Goal: Navigation & Orientation: Find specific page/section

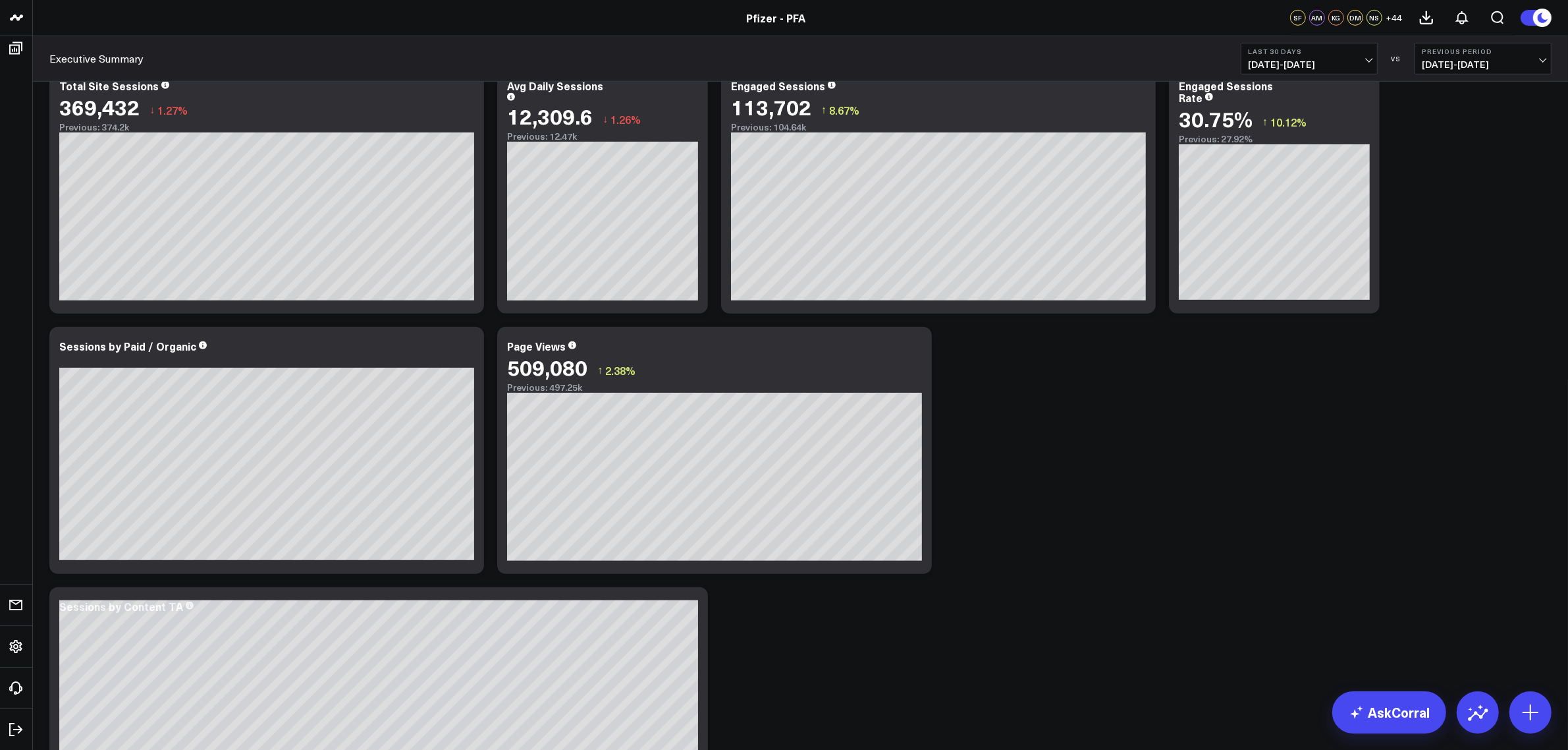
scroll to position [999, 0]
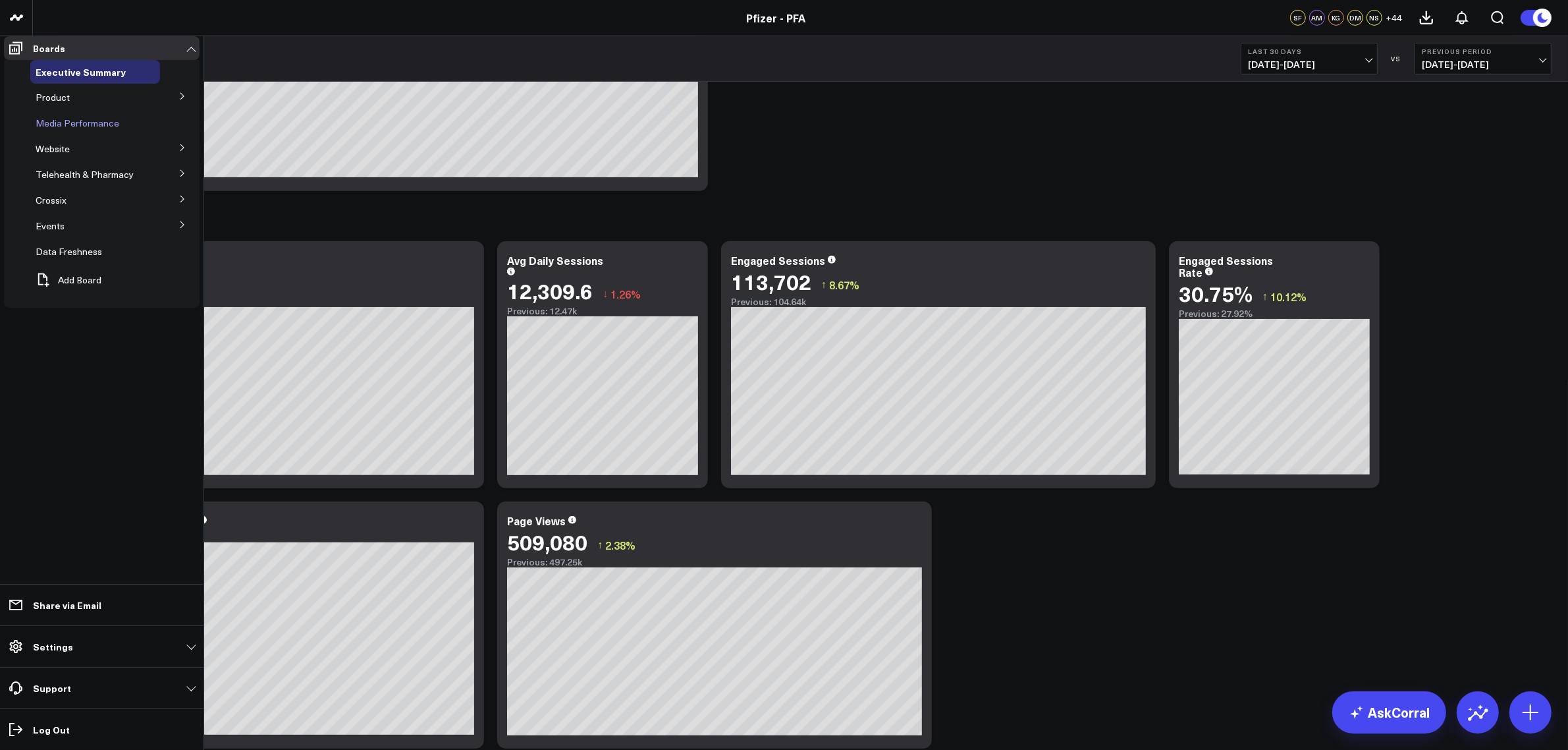
click at [100, 129] on span "Media Performance" at bounding box center [77, 123] width 83 height 13
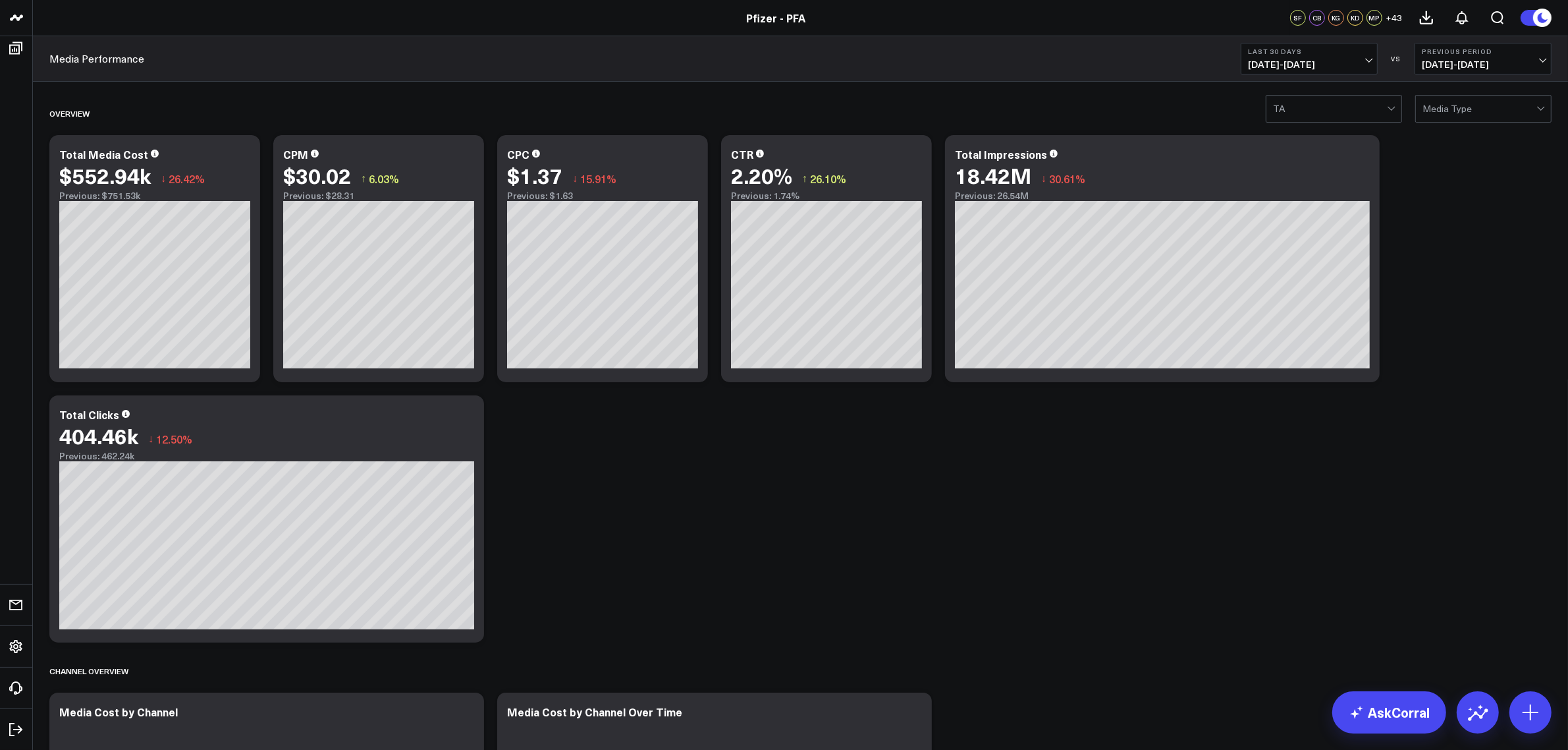
drag, startPoint x: 741, startPoint y: 565, endPoint x: 784, endPoint y: 576, distance: 44.4
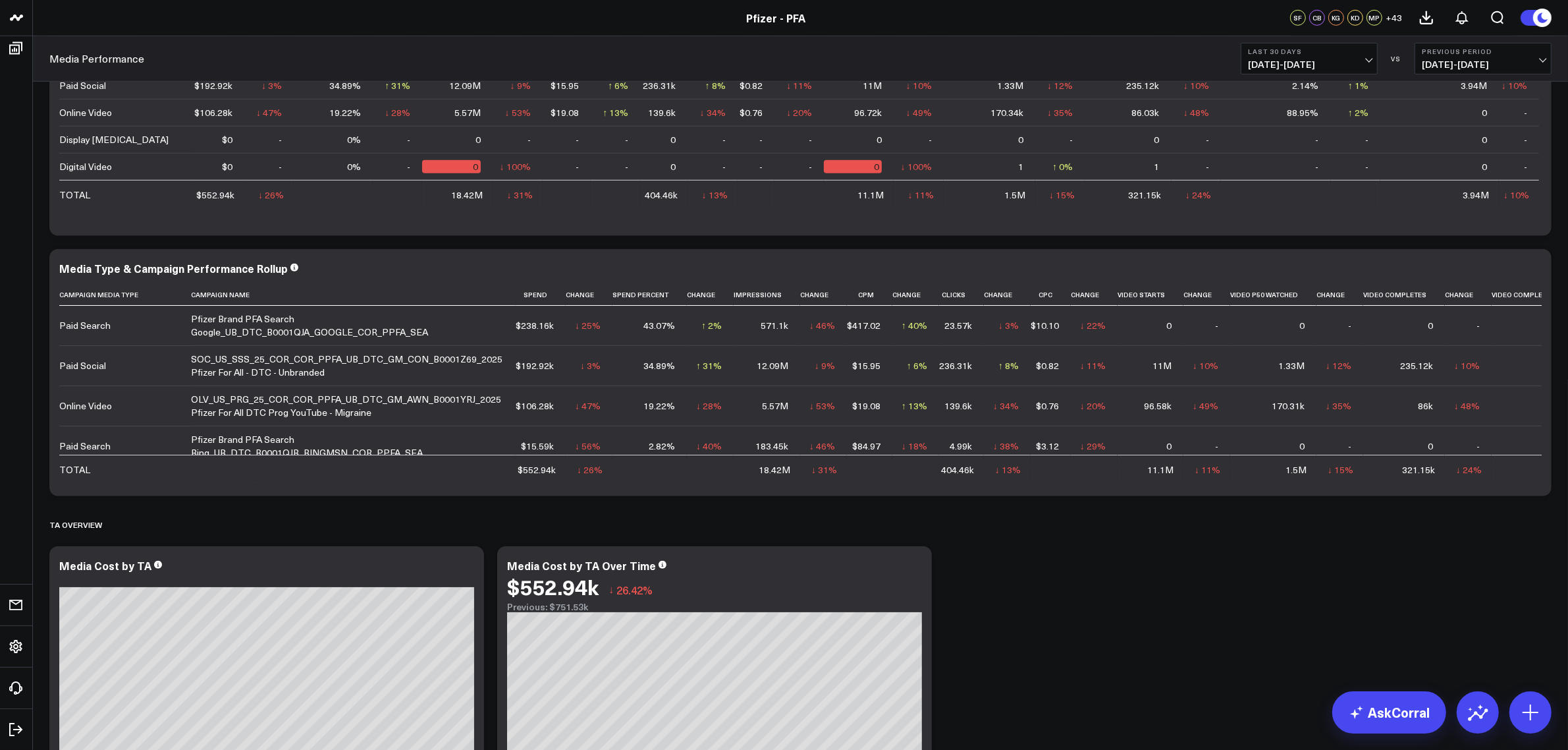
scroll to position [989, 0]
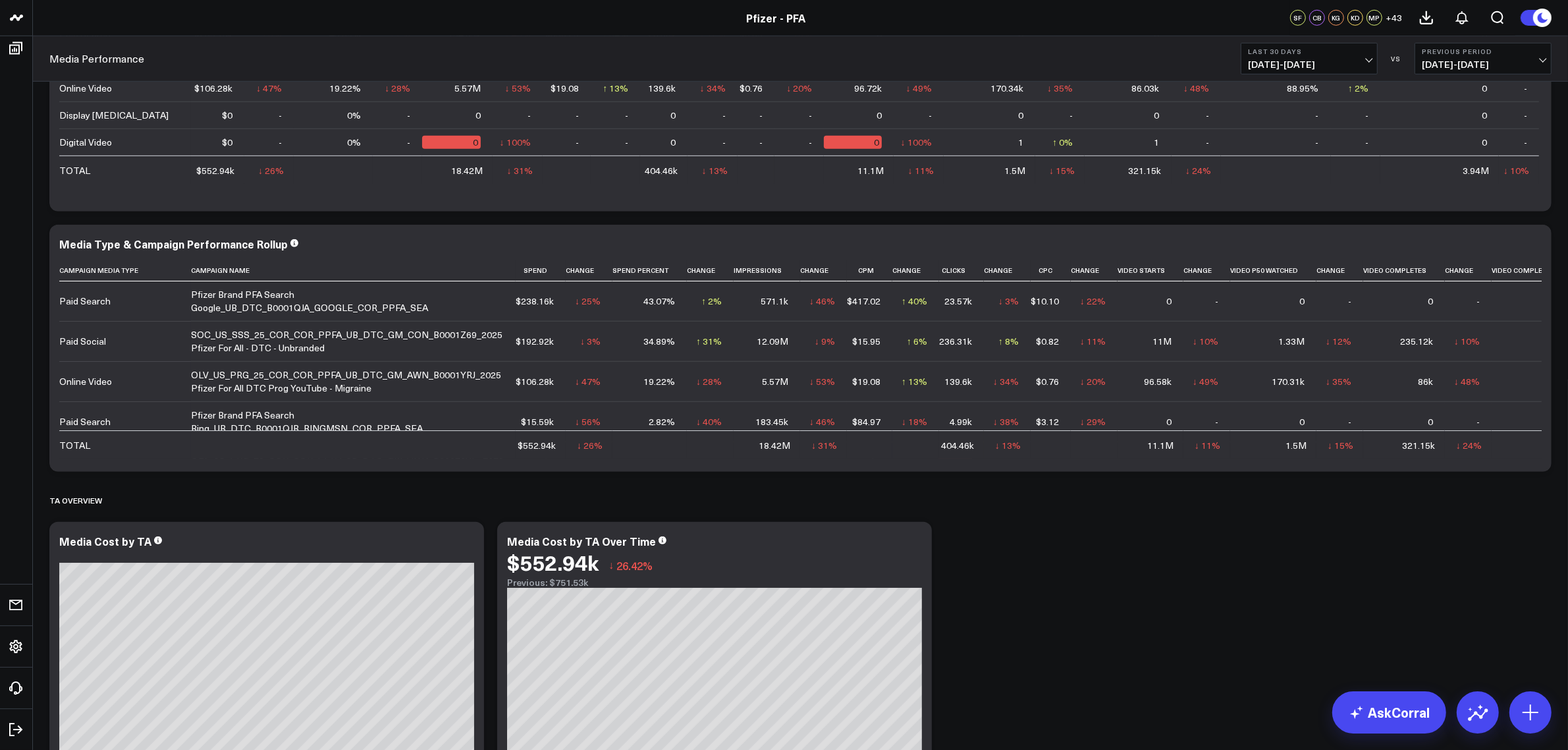
click at [1045, 566] on div "Overview Modify via AI Copy link to widget Ask support Remove Create linked cop…" at bounding box center [801, 330] width 1516 height 2453
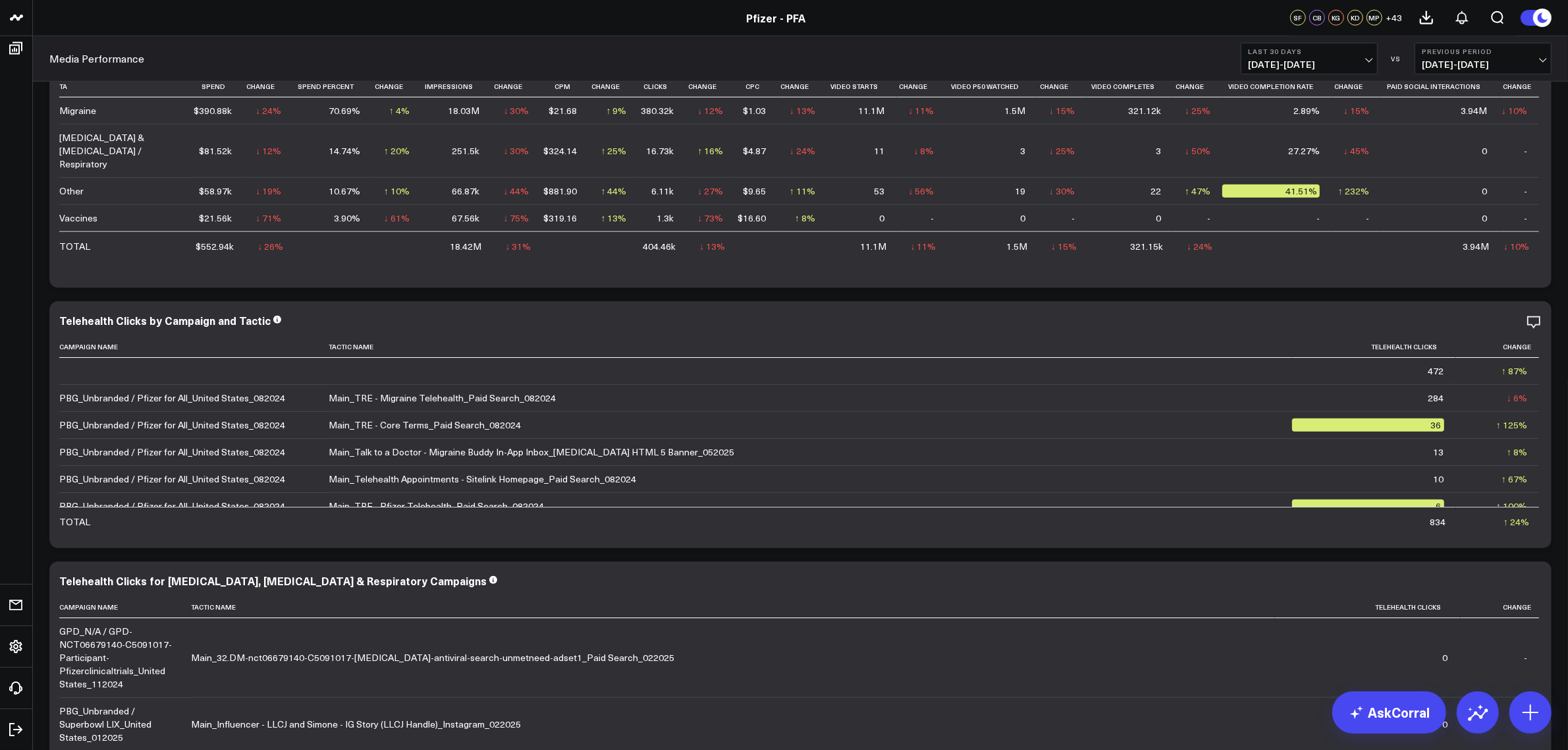
scroll to position [1812, 0]
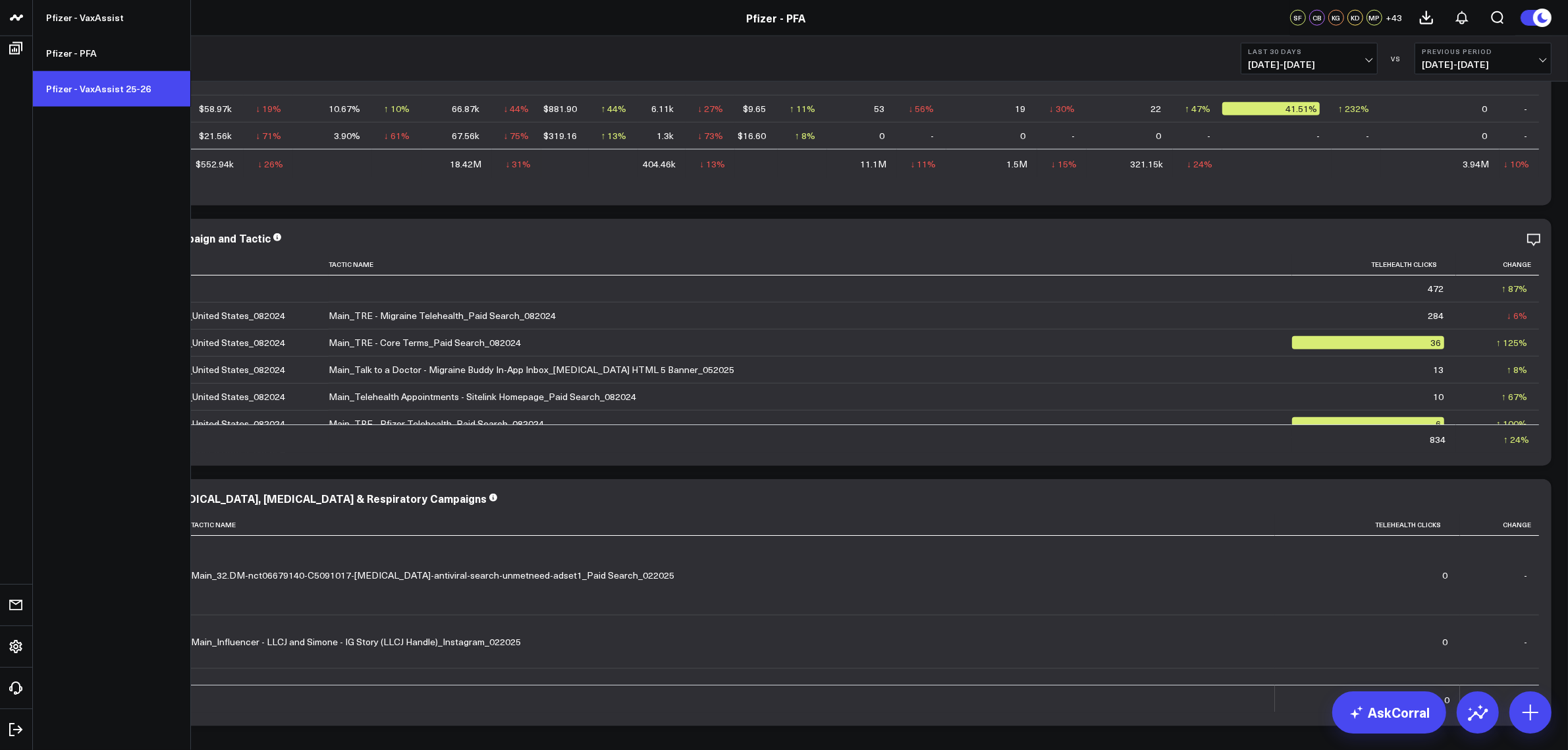
click at [83, 88] on link "Pfizer - VaxAssist 25-26" at bounding box center [112, 89] width 157 height 35
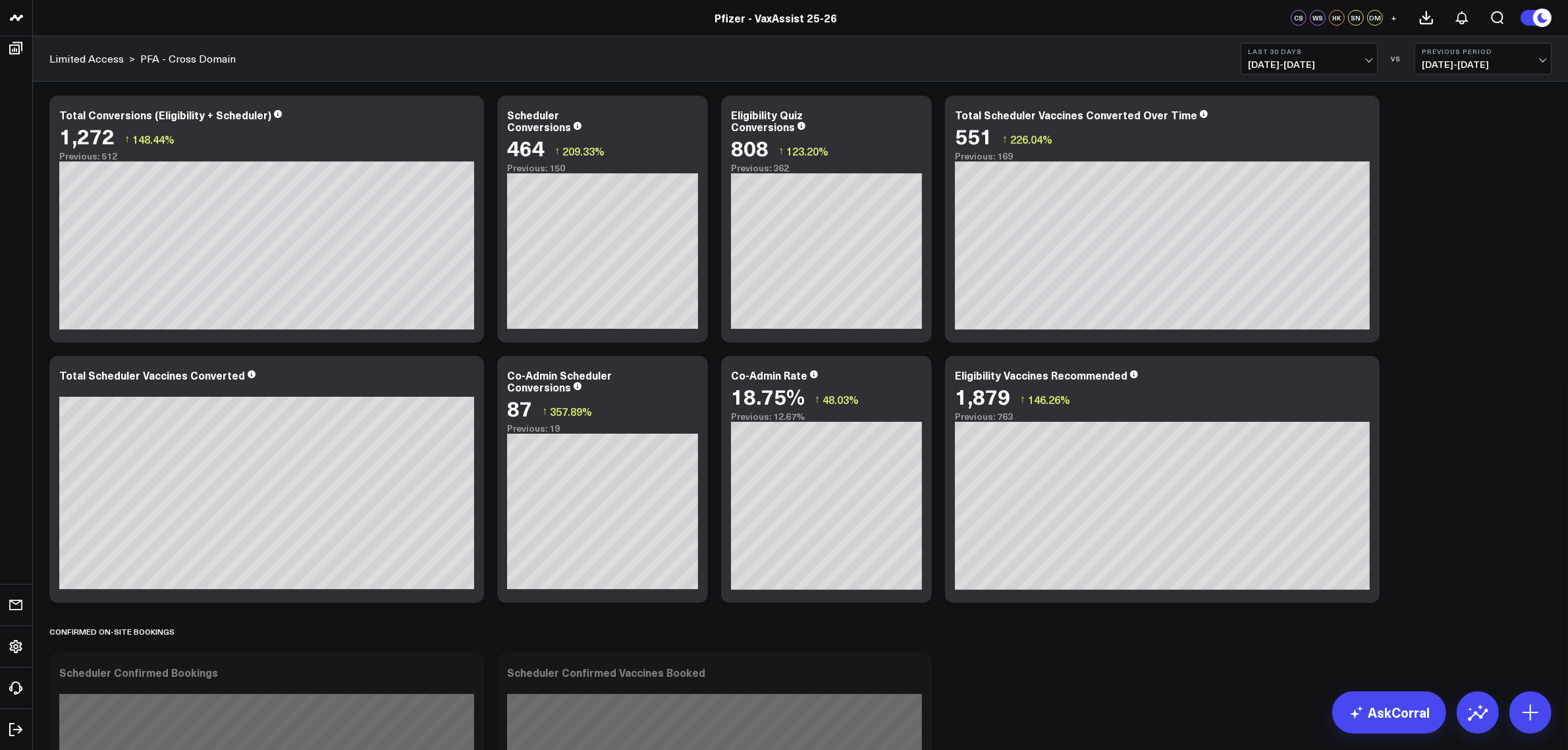
scroll to position [247, 0]
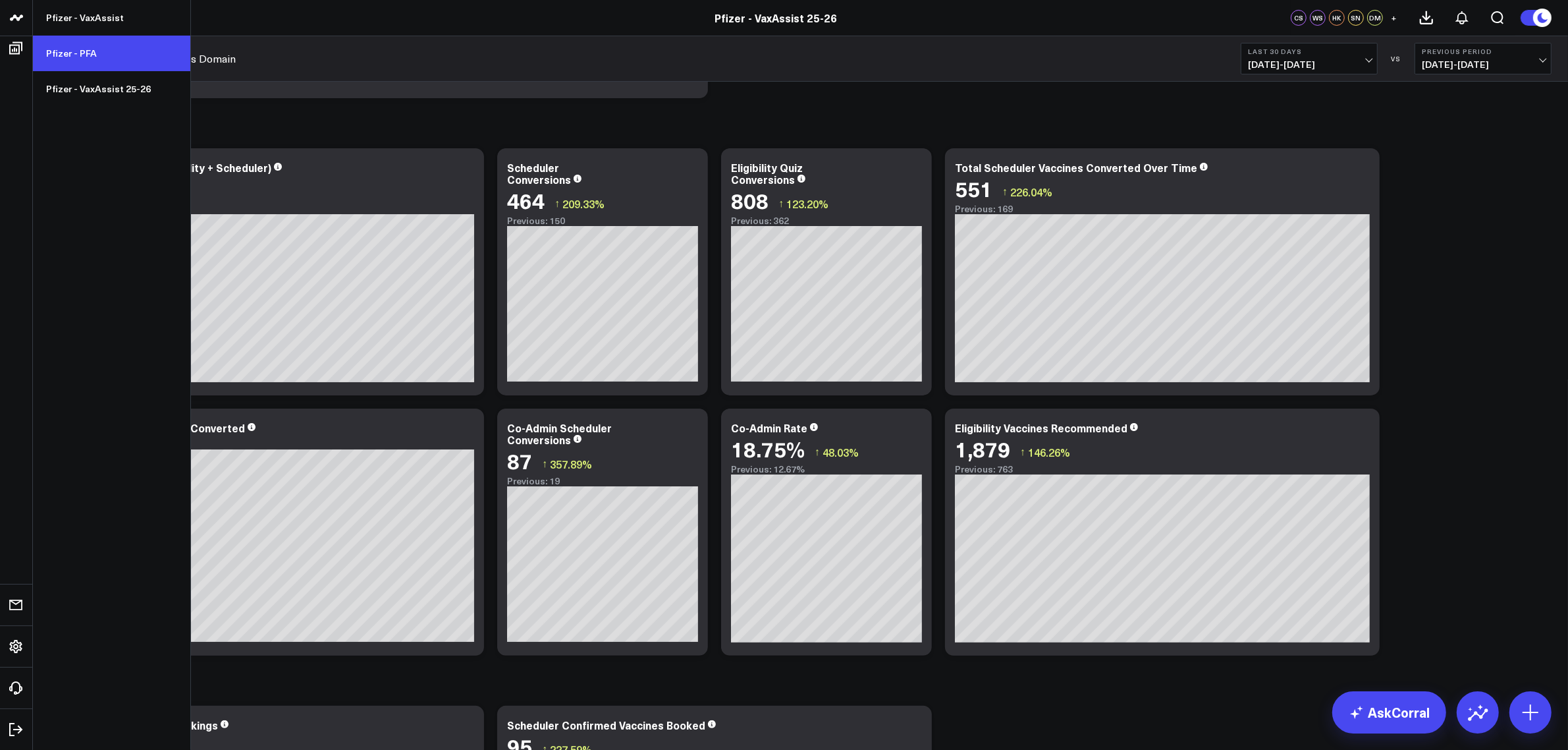
click at [91, 52] on link "Pfizer - PFA" at bounding box center [112, 53] width 157 height 35
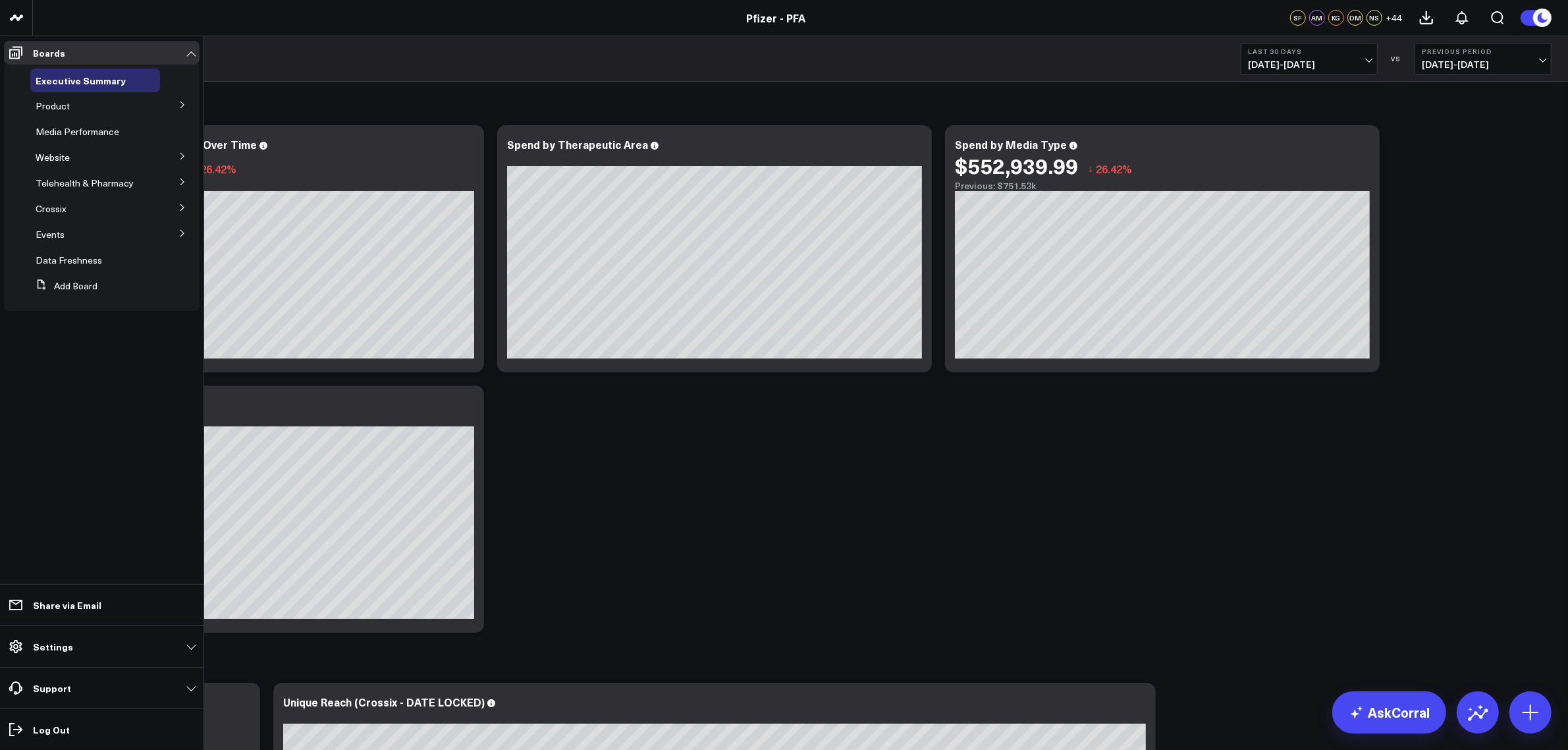
click at [181, 103] on icon at bounding box center [182, 104] width 3 height 7
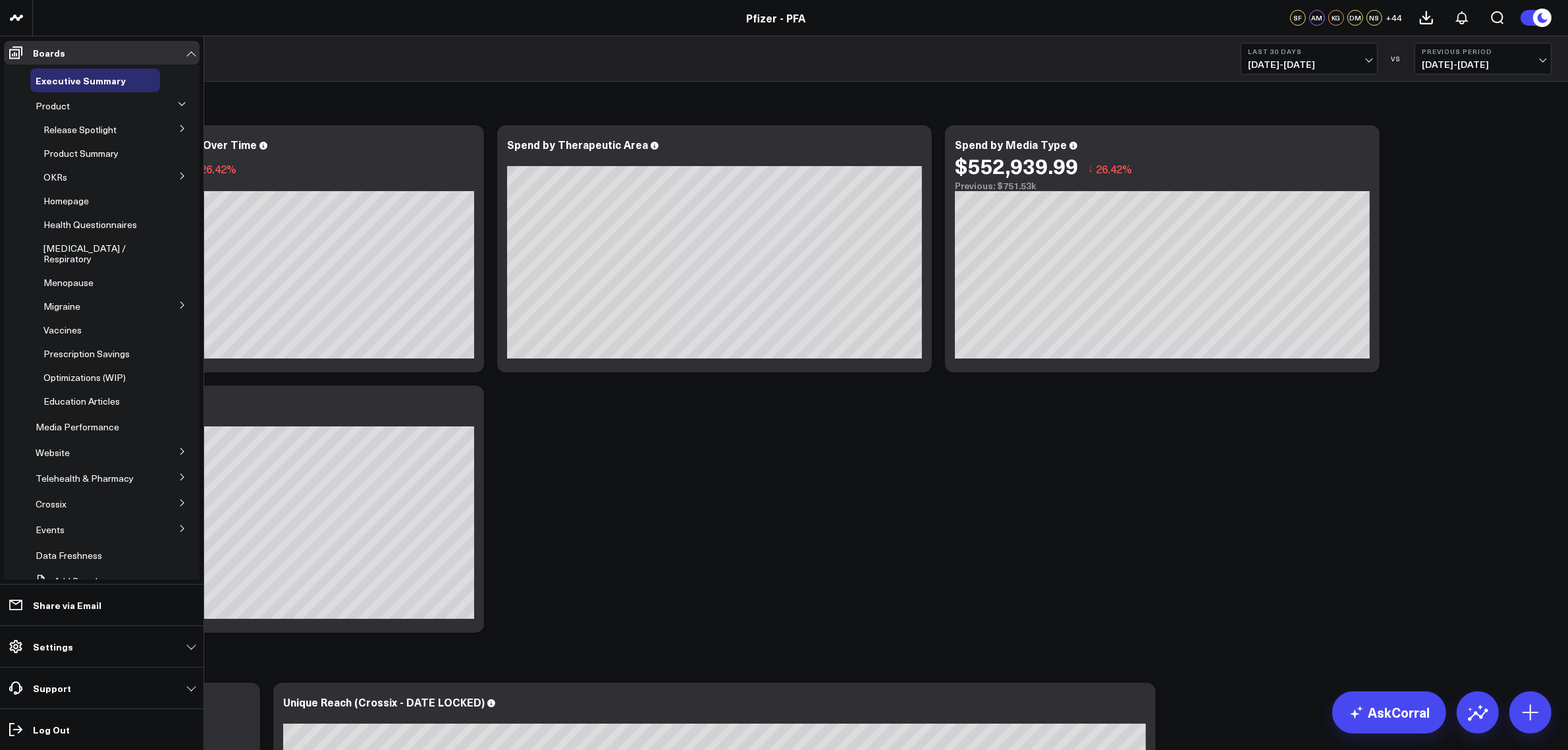
click at [179, 180] on button at bounding box center [182, 175] width 34 height 20
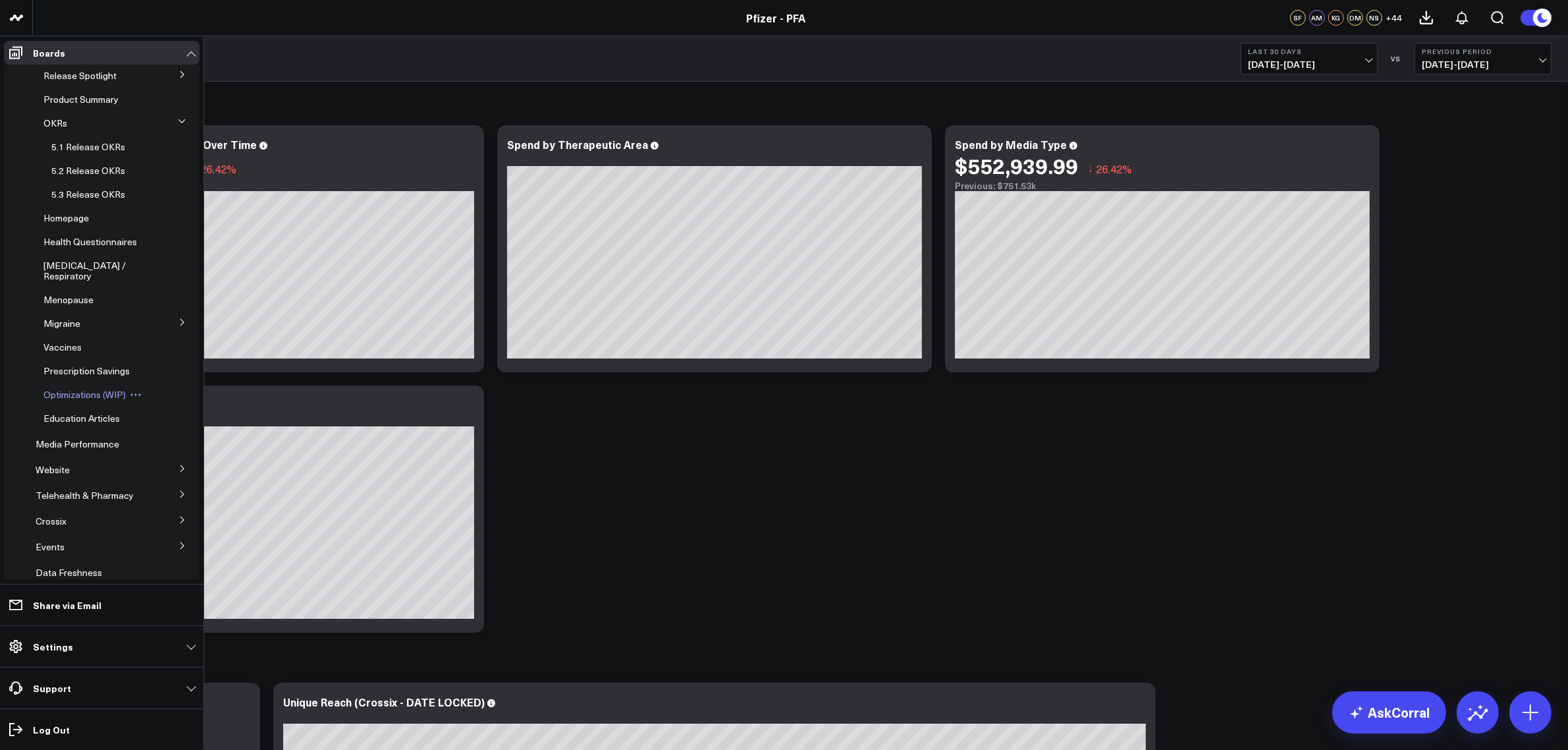
scroll to position [82, 0]
click at [179, 444] on icon at bounding box center [182, 440] width 8 height 8
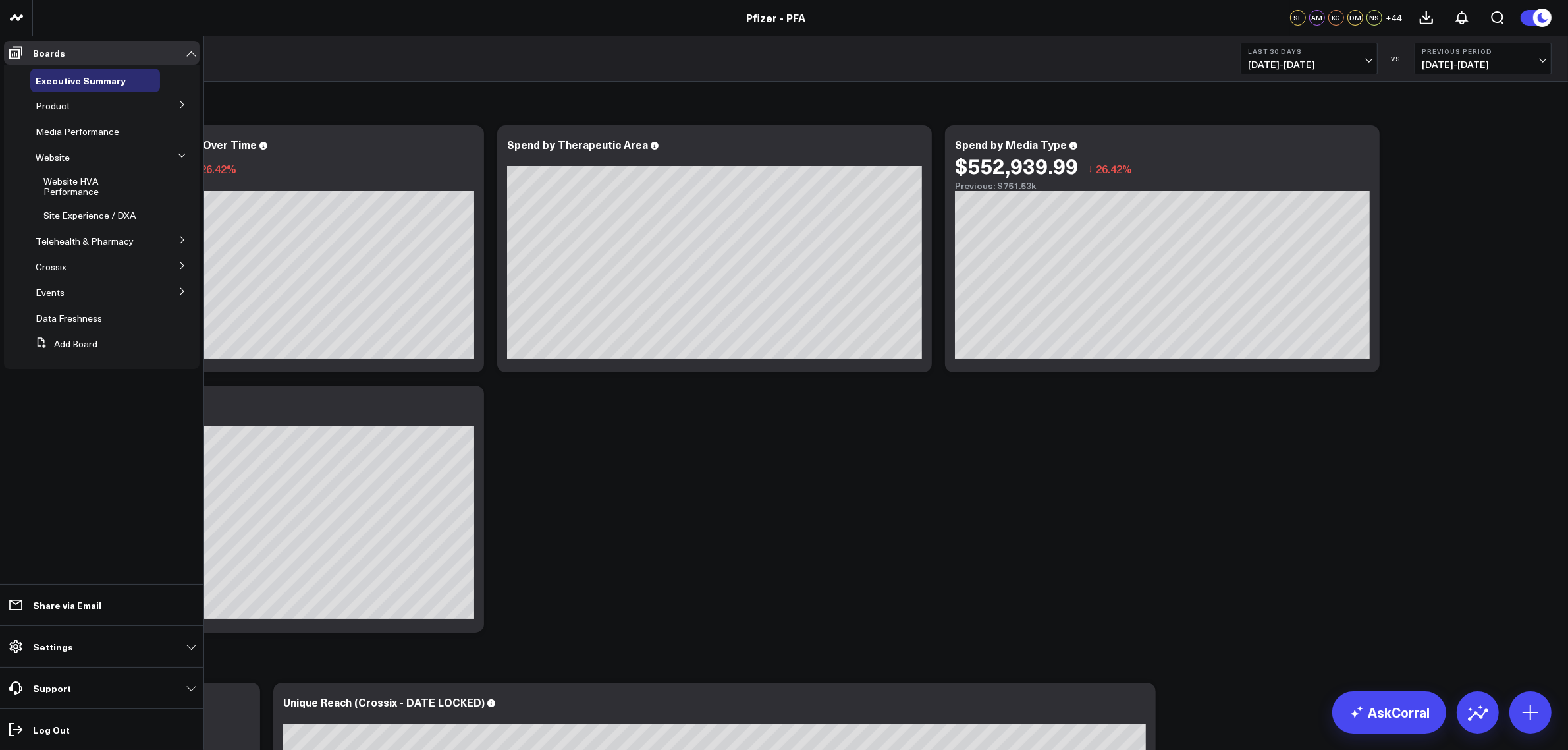
scroll to position [0, 0]
click at [185, 153] on icon at bounding box center [182, 155] width 8 height 8
click at [179, 103] on icon at bounding box center [182, 104] width 8 height 8
